Goal: Check status: Check status

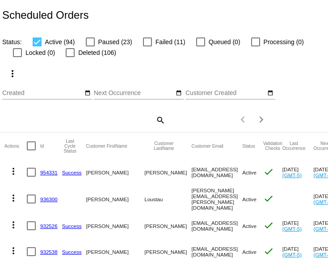
click at [153, 126] on div "search" at bounding box center [83, 120] width 163 height 14
click at [157, 127] on mat-icon "search" at bounding box center [159, 120] width 11 height 14
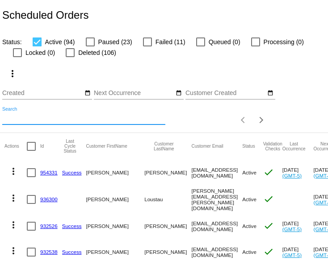
click at [35, 122] on input "Search" at bounding box center [83, 118] width 163 height 7
paste input "eucharisteo3.18@gmail.com"
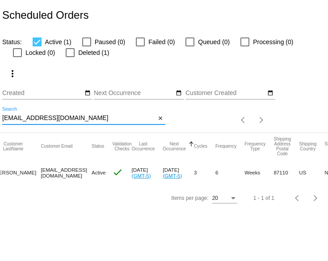
scroll to position [0, 150]
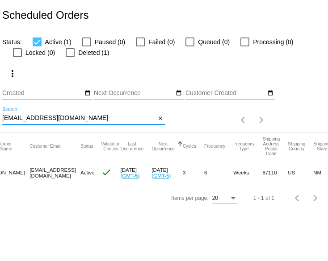
click at [40, 122] on input "eucharisteo3.18@gmail.com" at bounding box center [79, 118] width 154 height 7
paste input "acrydeen"
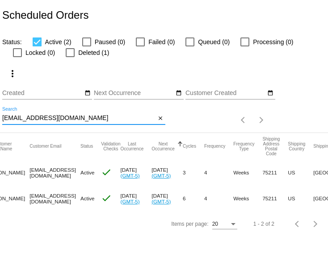
type input "[EMAIL_ADDRESS][DOMAIN_NAME]"
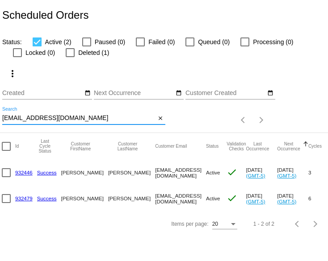
scroll to position [0, 24]
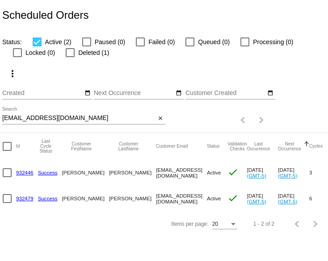
click at [19, 201] on link "932479" at bounding box center [24, 198] width 17 height 6
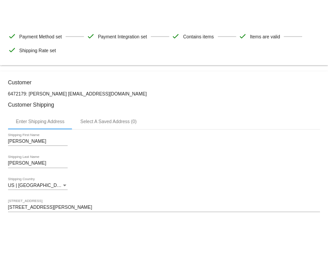
scroll to position [91, 0]
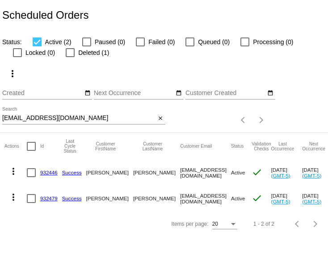
click at [28, 122] on input "[EMAIL_ADDRESS][DOMAIN_NAME]" at bounding box center [79, 118] width 154 height 7
paste input "marcialynnwoodard"
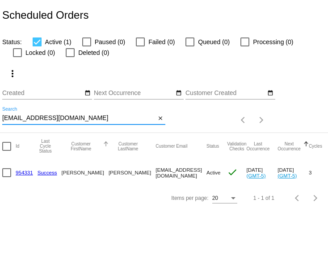
scroll to position [0, 38]
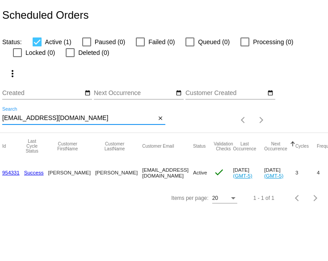
type input "[EMAIL_ADDRESS][DOMAIN_NAME]"
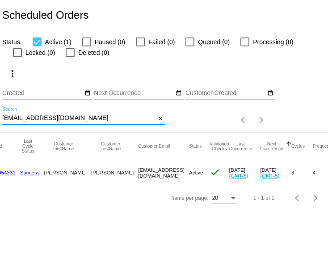
scroll to position [0, 0]
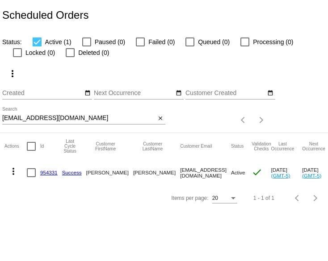
click at [50, 175] on link "954331" at bounding box center [48, 173] width 17 height 6
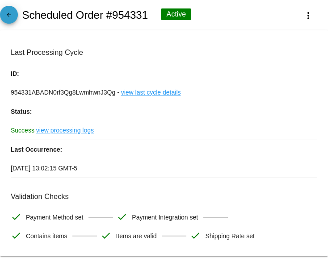
click at [10, 18] on mat-icon "arrow_back" at bounding box center [9, 17] width 11 height 11
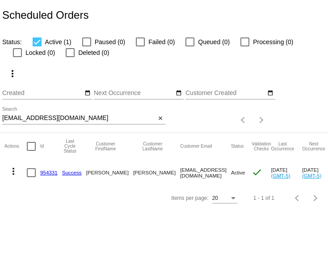
click at [31, 177] on div at bounding box center [31, 172] width 9 height 9
click at [31, 178] on input "checkbox" at bounding box center [31, 177] width 0 height 0
checkbox input "true"
click at [31, 177] on div at bounding box center [31, 172] width 9 height 9
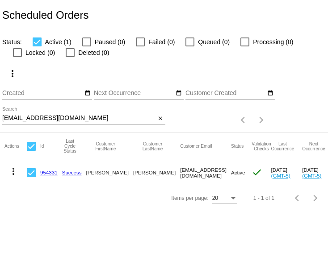
click at [31, 178] on input "checkbox" at bounding box center [31, 177] width 0 height 0
checkbox input "false"
click at [12, 177] on mat-icon "more_vert" at bounding box center [13, 171] width 11 height 11
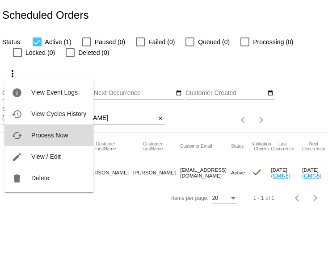
click at [37, 139] on button "cached Process Now" at bounding box center [48, 135] width 89 height 21
